Goal: Book appointment/travel/reservation

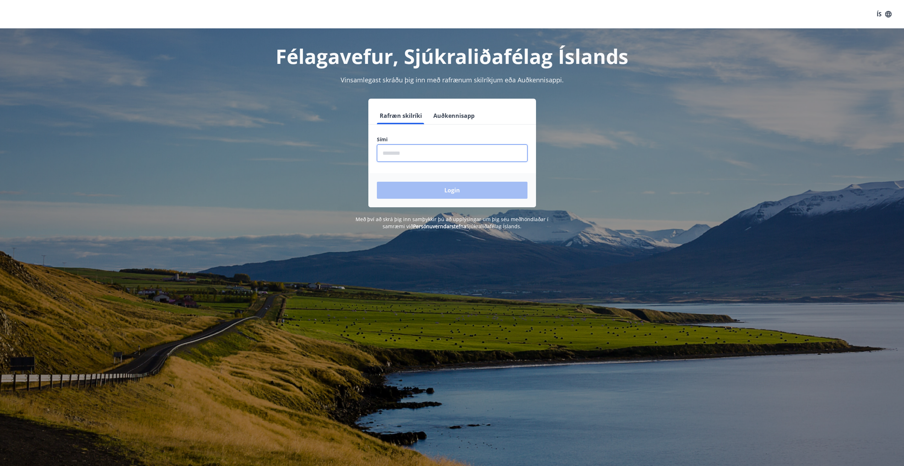
click at [380, 152] on input "phone" at bounding box center [452, 153] width 151 height 17
type input "********"
click at [439, 185] on button "Login" at bounding box center [452, 190] width 151 height 17
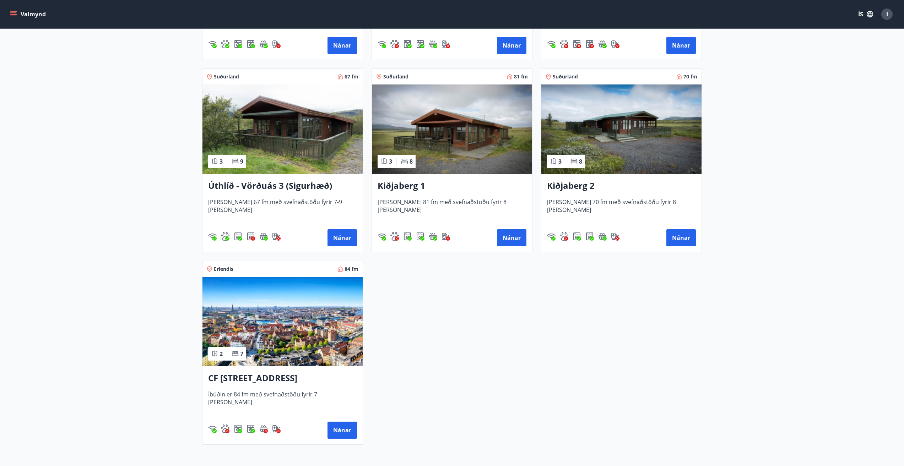
scroll to position [1066, 0]
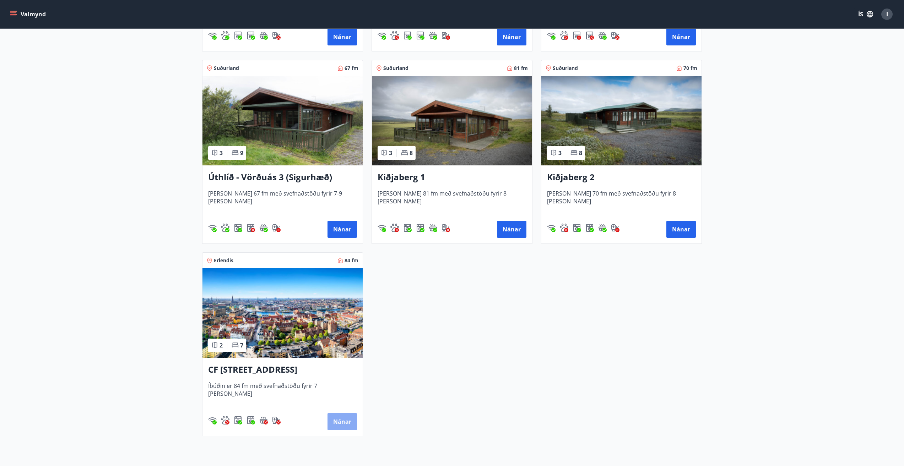
click at [349, 421] on button "Nánar" at bounding box center [342, 422] width 29 height 17
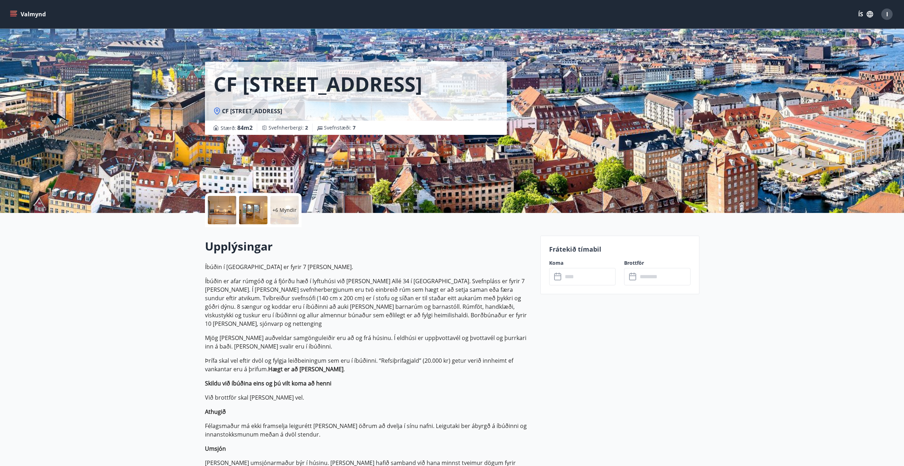
click at [558, 276] on icon at bounding box center [557, 276] width 7 height 1
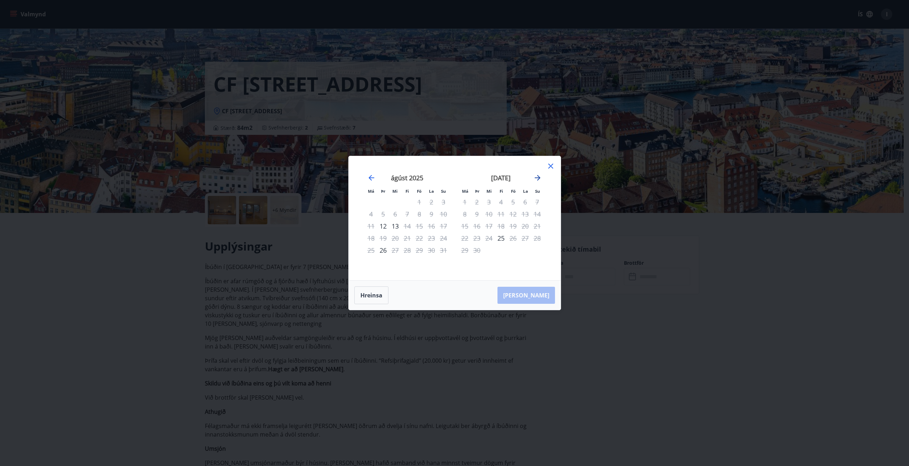
click at [536, 178] on icon "Move forward to switch to the next month." at bounding box center [538, 178] width 6 height 6
click at [551, 166] on icon at bounding box center [551, 166] width 9 height 9
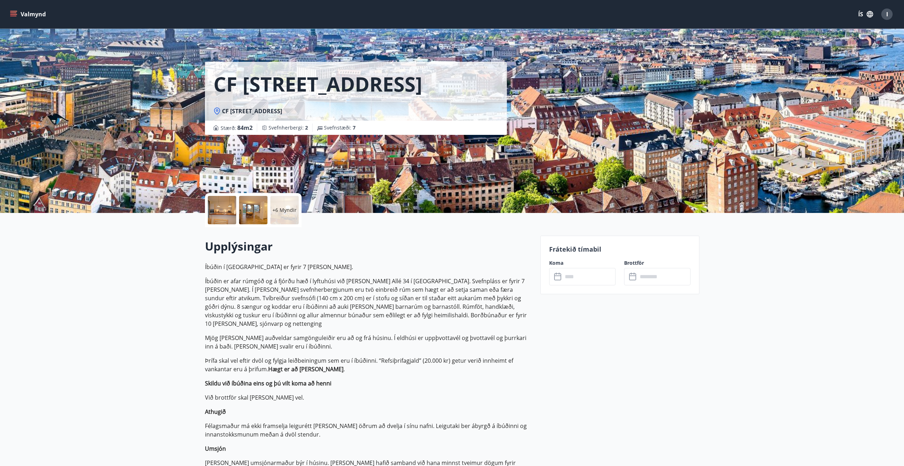
click at [14, 14] on icon "menu" at bounding box center [13, 14] width 7 height 7
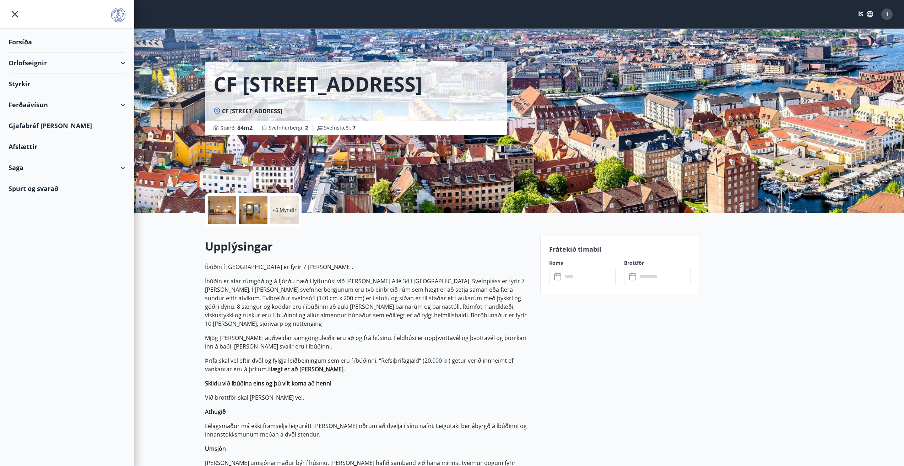
click at [30, 63] on div "Orlofseignir" at bounding box center [67, 63] width 117 height 21
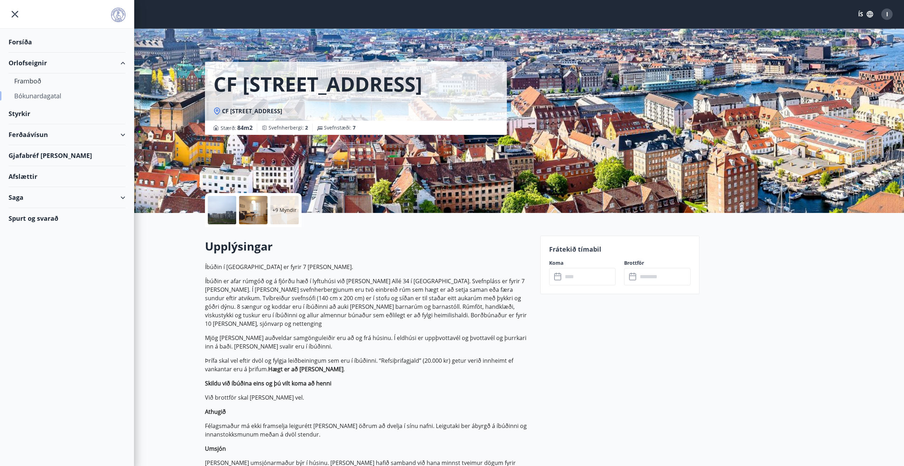
click at [29, 94] on div "Bókunardagatal" at bounding box center [67, 95] width 106 height 15
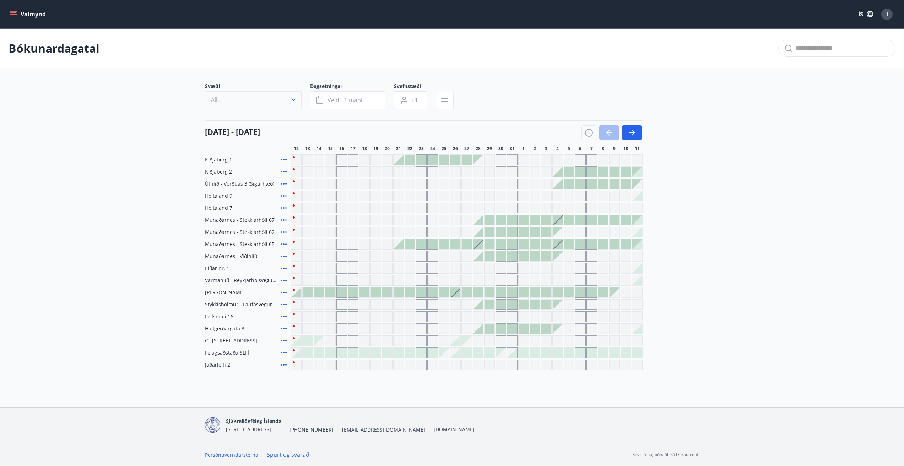
click at [294, 99] on icon "button" at bounding box center [293, 99] width 7 height 7
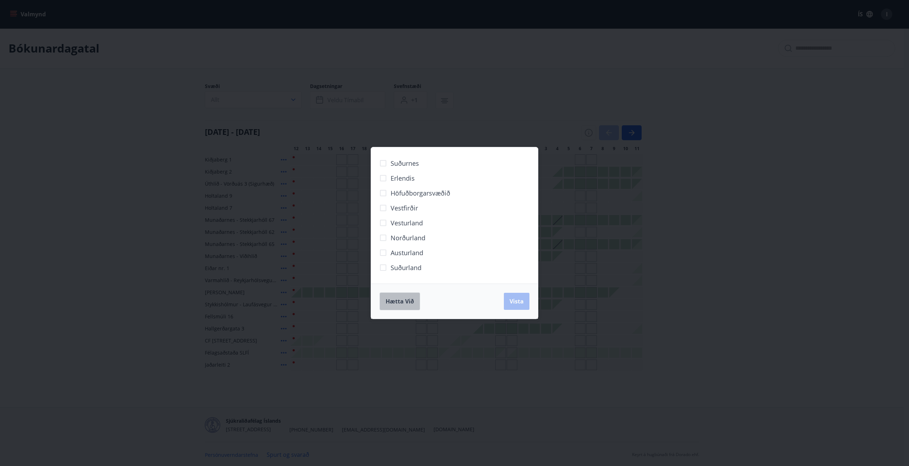
click at [396, 301] on span "Hætta við" at bounding box center [400, 302] width 28 height 8
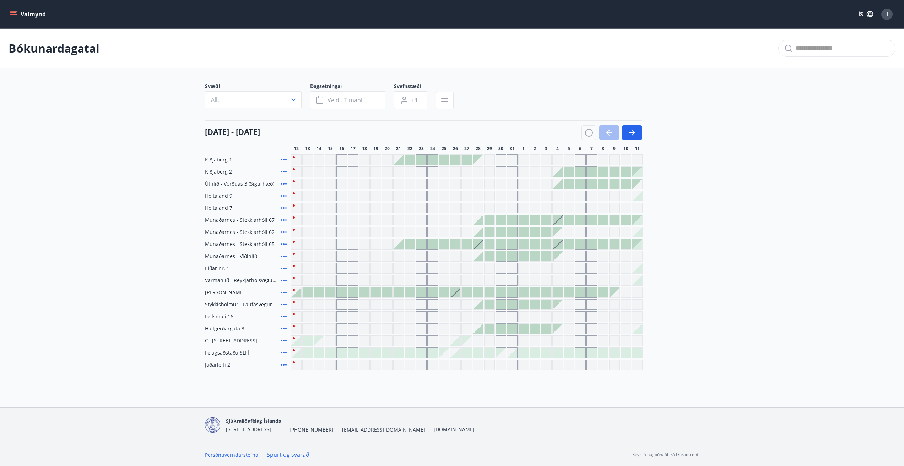
click at [341, 342] on div "Gráir dagar eru ekki bókanlegir" at bounding box center [341, 341] width 11 height 11
click at [352, 342] on div "Gráir dagar eru ekki bókanlegir" at bounding box center [353, 341] width 11 height 11
click at [630, 133] on icon "button" at bounding box center [632, 133] width 6 height 1
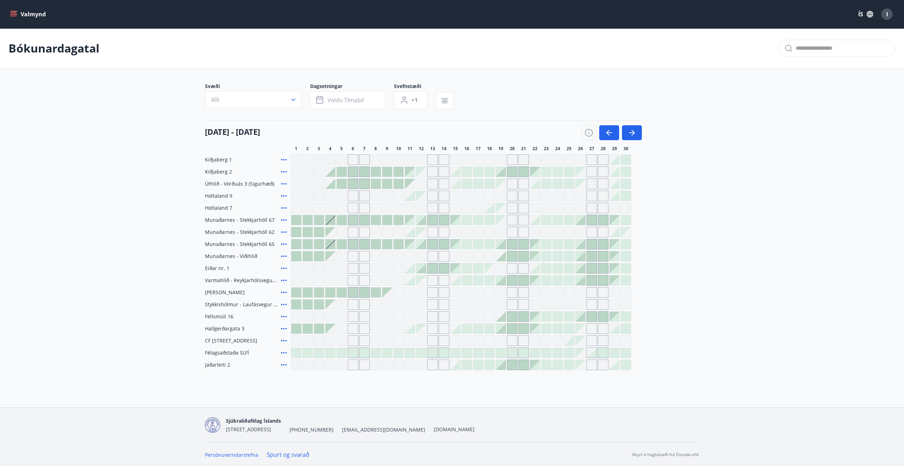
click at [317, 329] on div at bounding box center [319, 329] width 10 height 10
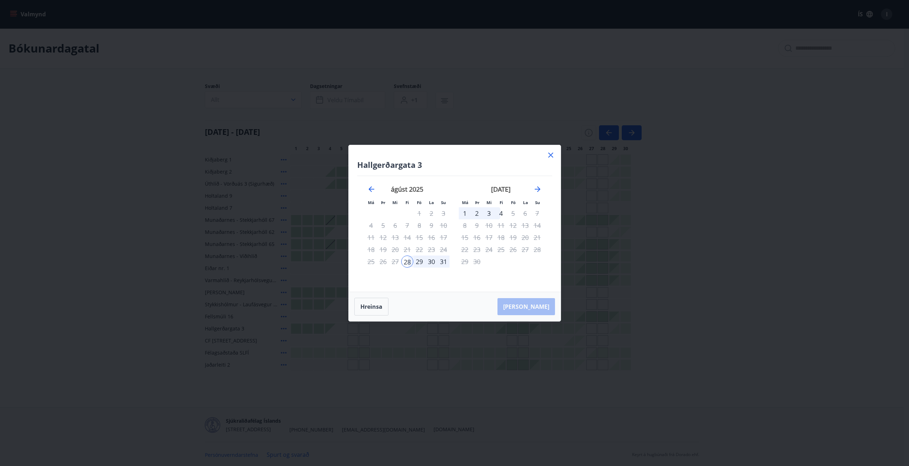
click at [550, 153] on icon at bounding box center [551, 155] width 9 height 9
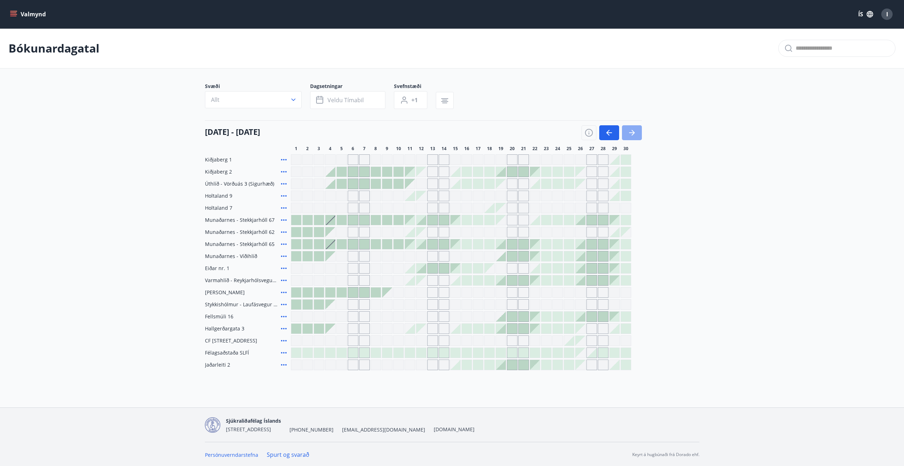
click at [631, 134] on icon "button" at bounding box center [632, 133] width 9 height 9
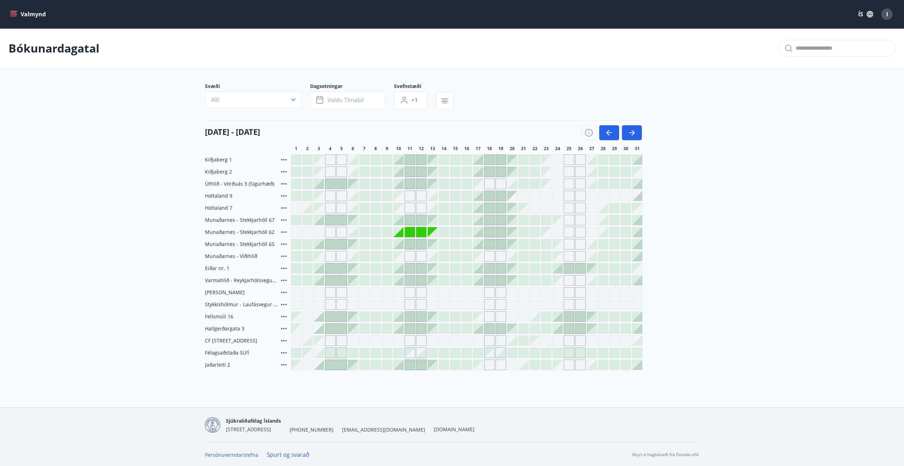
click at [514, 341] on div at bounding box center [512, 341] width 10 height 10
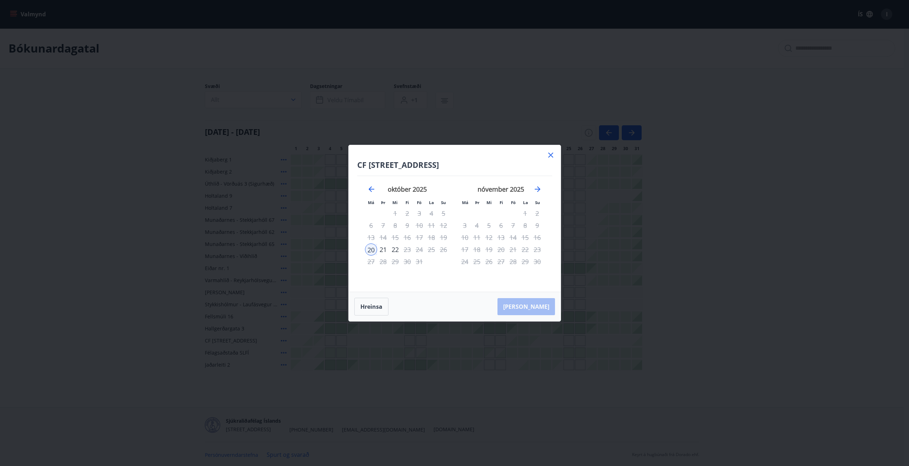
click at [381, 251] on div "21" at bounding box center [383, 250] width 12 height 12
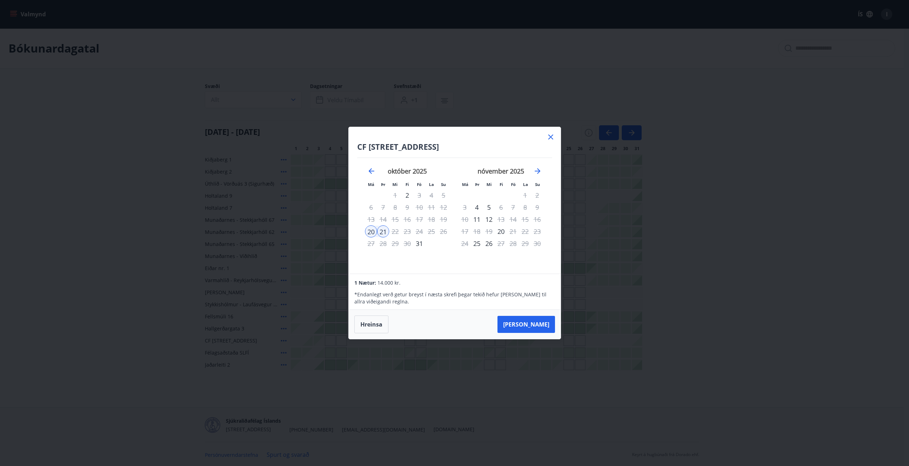
drag, startPoint x: 552, startPoint y: 141, endPoint x: 549, endPoint y: 137, distance: 4.9
click at [551, 139] on icon at bounding box center [551, 137] width 9 height 9
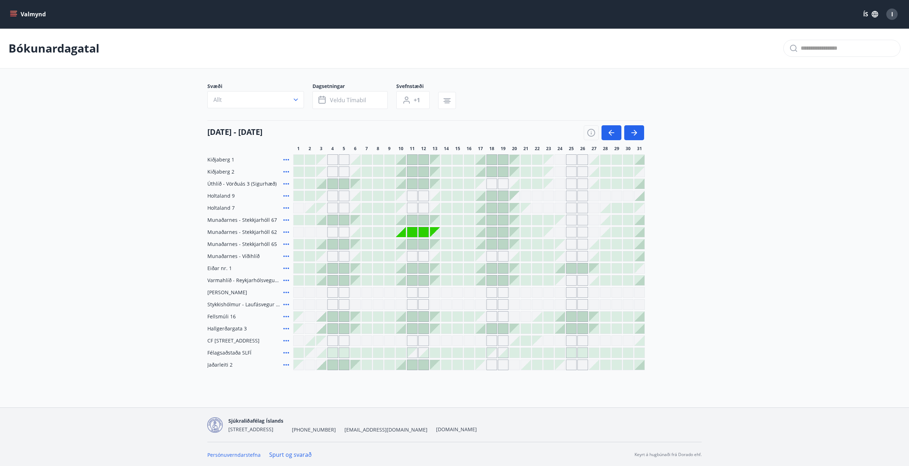
click at [549, 137] on div "01 október - 31 október" at bounding box center [425, 130] width 437 height 20
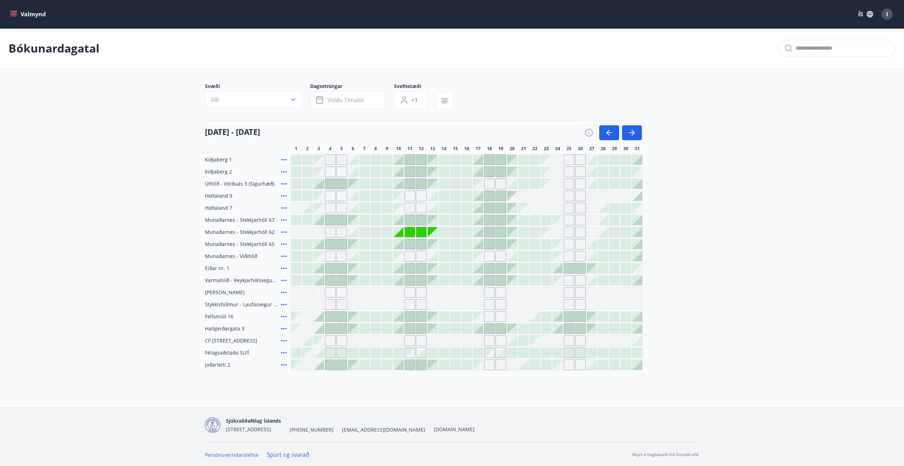
click at [403, 329] on div at bounding box center [399, 329] width 10 height 10
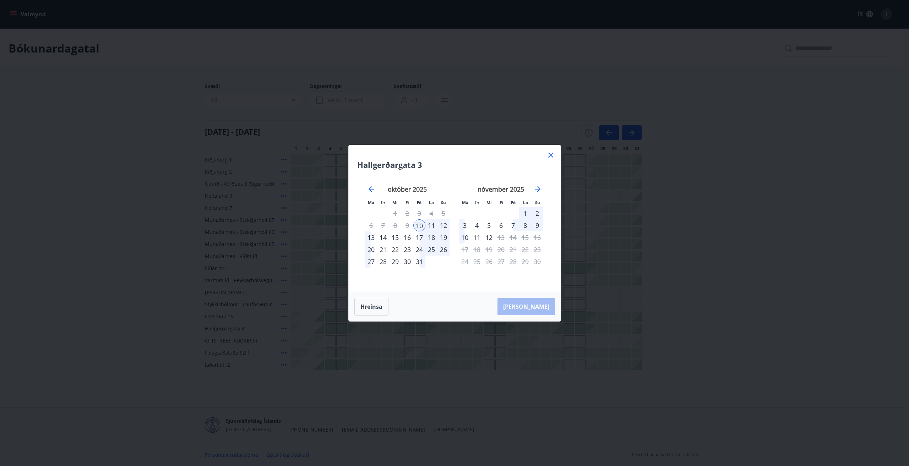
click at [551, 153] on icon at bounding box center [551, 155] width 9 height 9
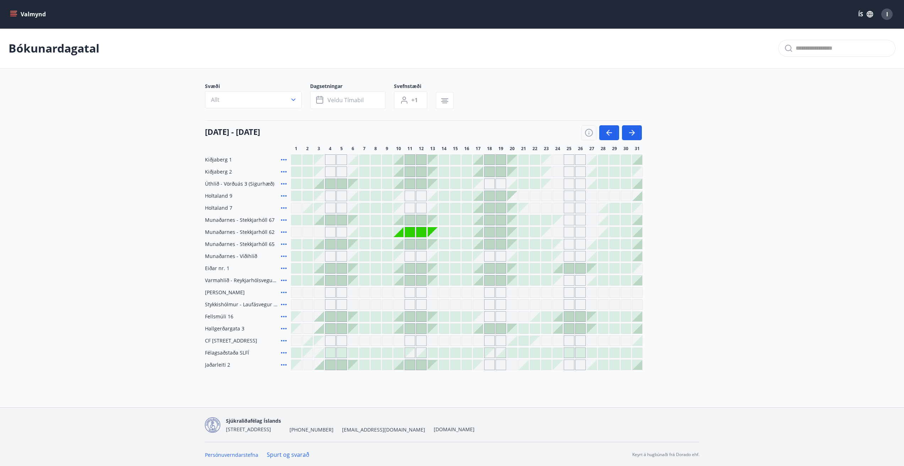
click at [516, 344] on div at bounding box center [512, 341] width 10 height 10
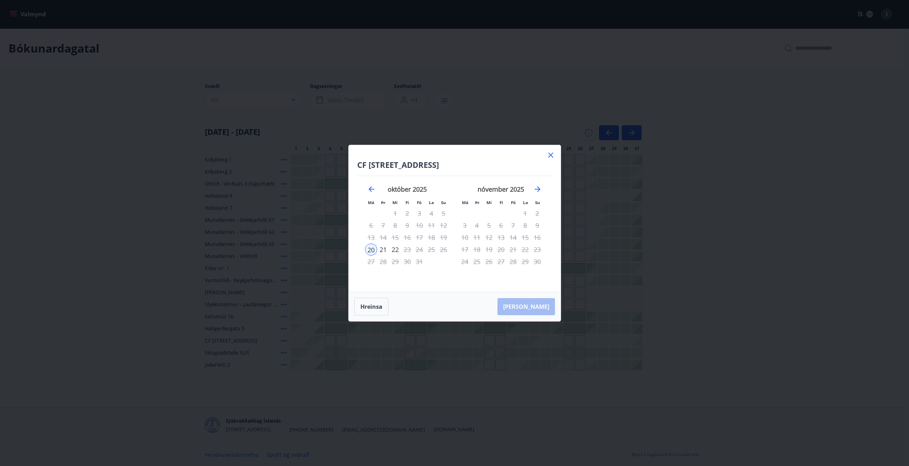
click at [550, 153] on icon at bounding box center [551, 155] width 9 height 9
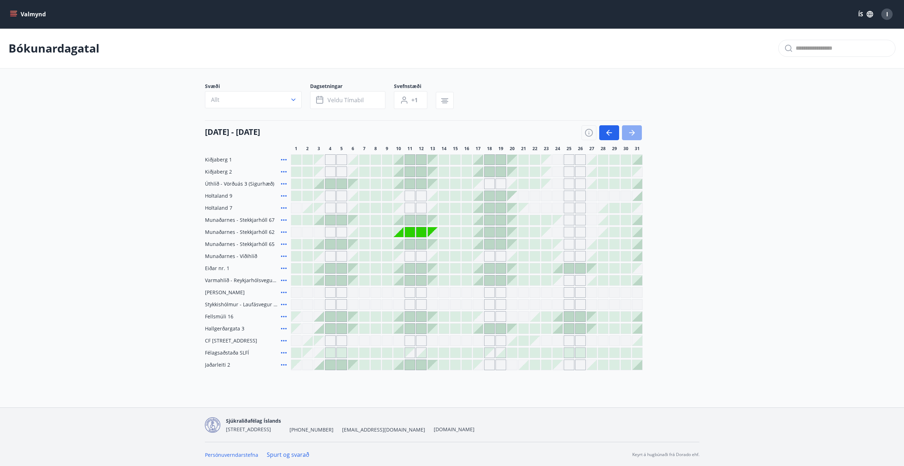
click at [635, 132] on icon "button" at bounding box center [632, 133] width 9 height 9
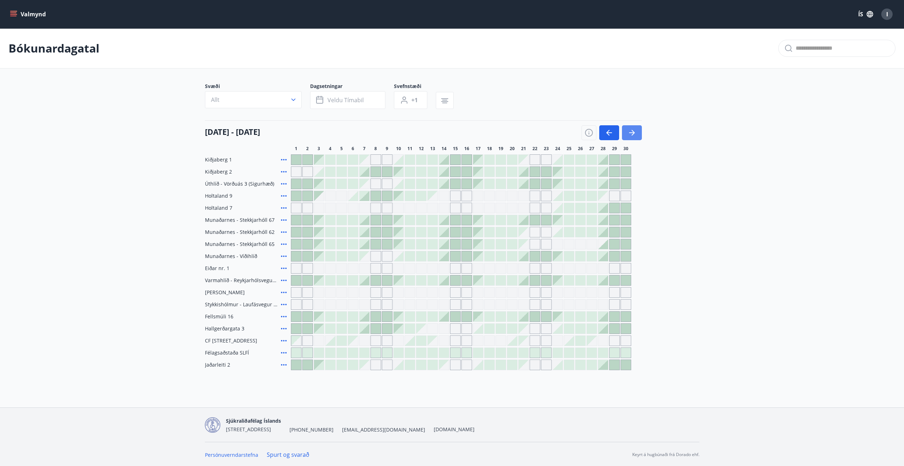
click at [635, 132] on icon "button" at bounding box center [632, 133] width 9 height 9
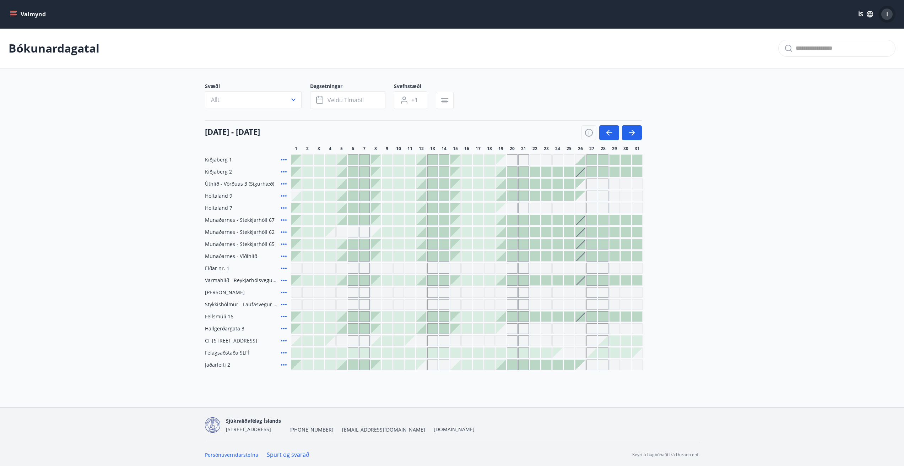
click at [884, 15] on div "I" at bounding box center [886, 14] width 11 height 11
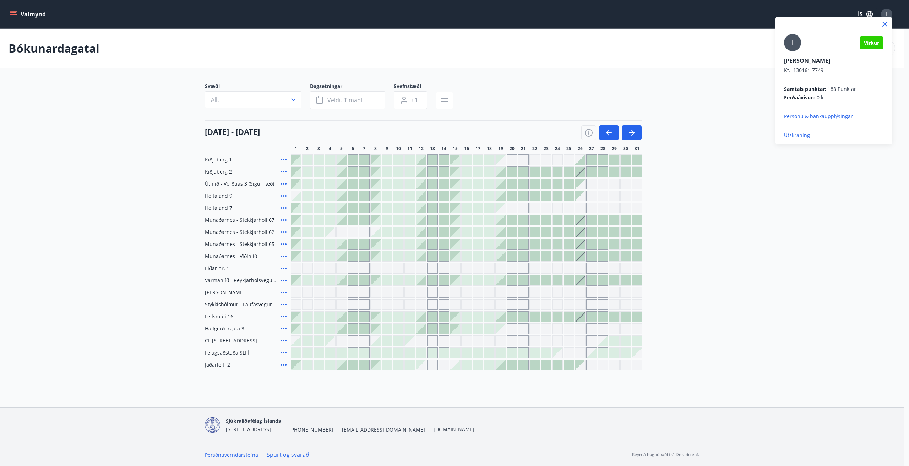
click at [797, 135] on p "Útskráning" at bounding box center [833, 135] width 99 height 7
